Goal: Check status: Check status

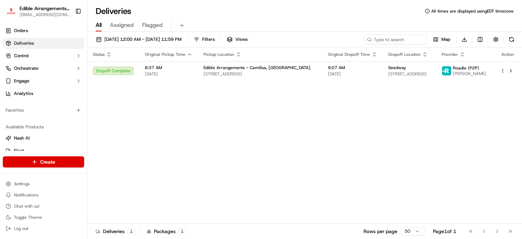
click at [293, 113] on div "Status Original Pickup Time Pickup Location Original Dropoff Time Dropoff Locat…" at bounding box center [303, 135] width 433 height 176
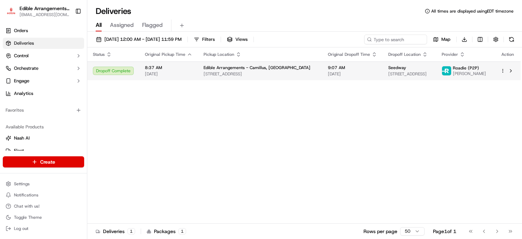
click at [280, 74] on span "[STREET_ADDRESS]" at bounding box center [259, 74] width 113 height 6
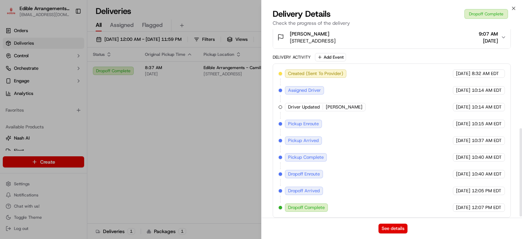
scroll to position [213, 0]
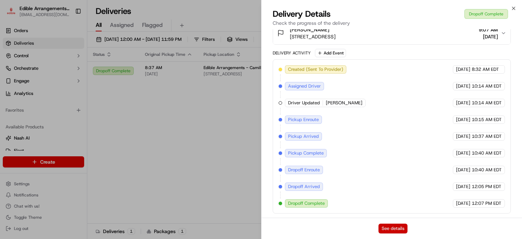
click at [393, 231] on button "See details" at bounding box center [392, 229] width 29 height 10
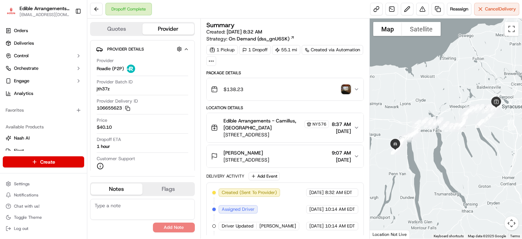
click at [345, 90] on img "button" at bounding box center [346, 89] width 10 height 10
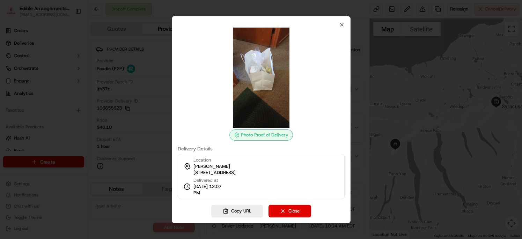
click at [338, 26] on div "Photo Proof of Delivery Delivery Details Location Seedway [PERSON_NAME] [STREET…" at bounding box center [261, 110] width 167 height 177
click at [340, 24] on icon "button" at bounding box center [342, 25] width 6 height 6
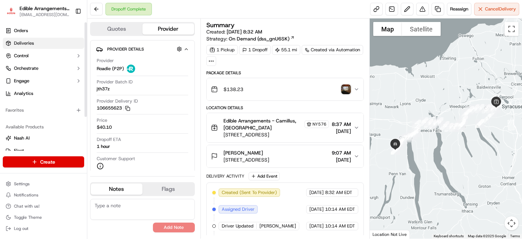
click at [26, 43] on span "Deliveries" at bounding box center [24, 43] width 20 height 6
